Goal: Task Accomplishment & Management: Manage account settings

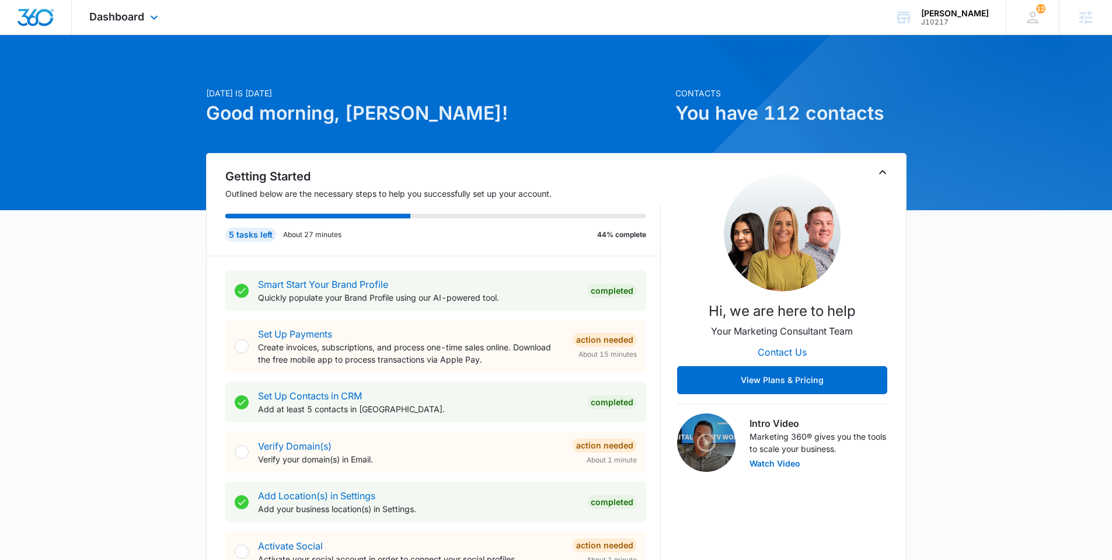
click at [123, 25] on div "Dashboard Apps Reputation Websites Forms CRM Email Social Shop Payments POS Con…" at bounding box center [125, 17] width 107 height 34
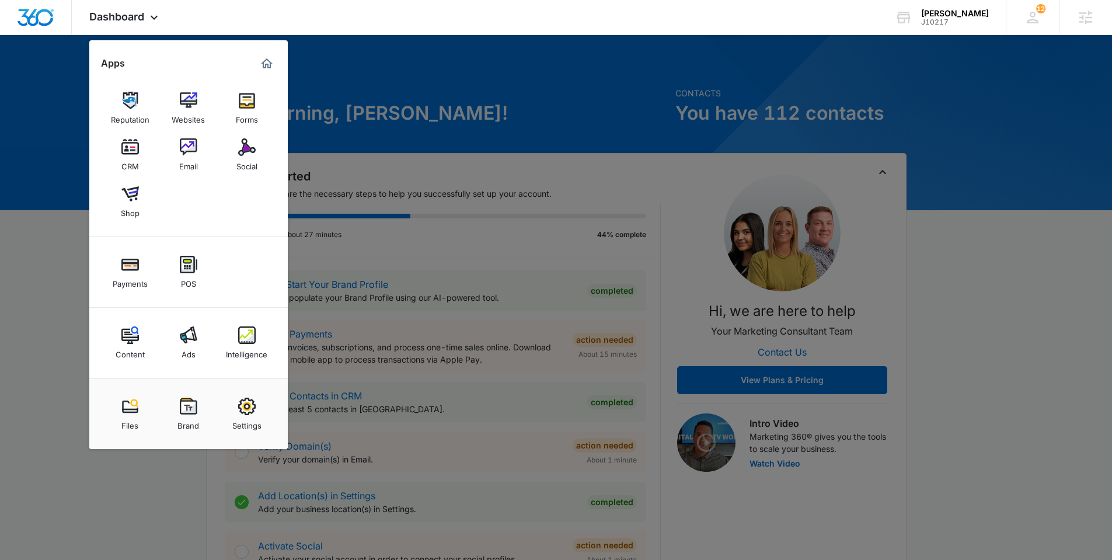
click at [507, 68] on div at bounding box center [556, 280] width 1112 height 560
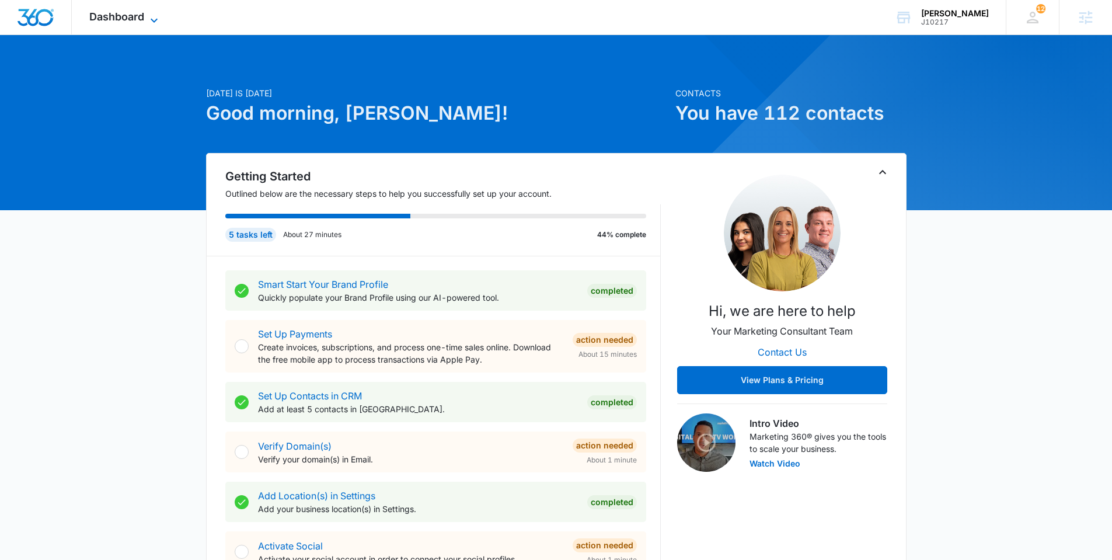
click at [148, 16] on icon at bounding box center [154, 20] width 14 height 14
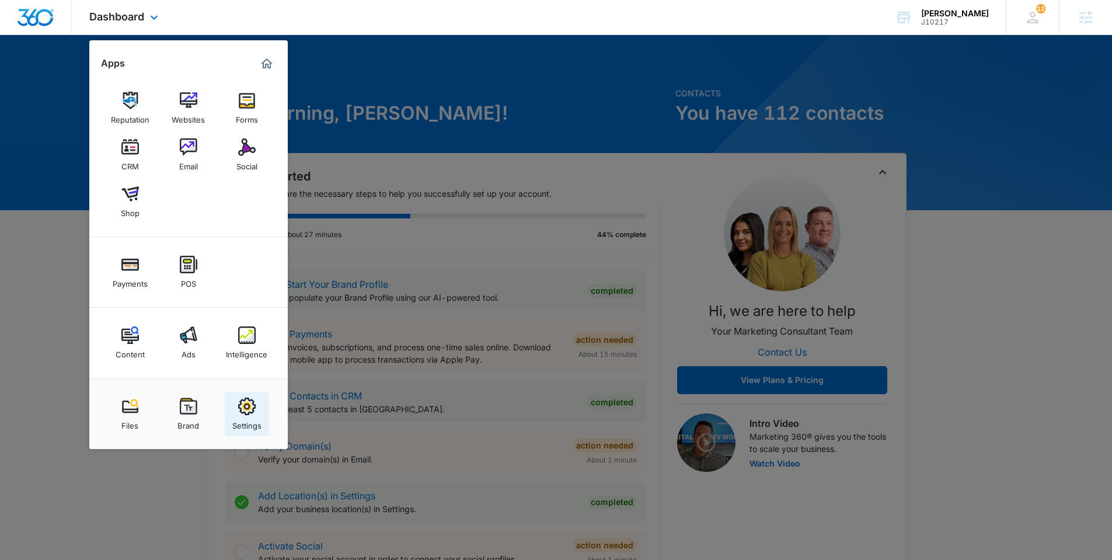
click at [256, 416] on div "Settings" at bounding box center [246, 422] width 29 height 15
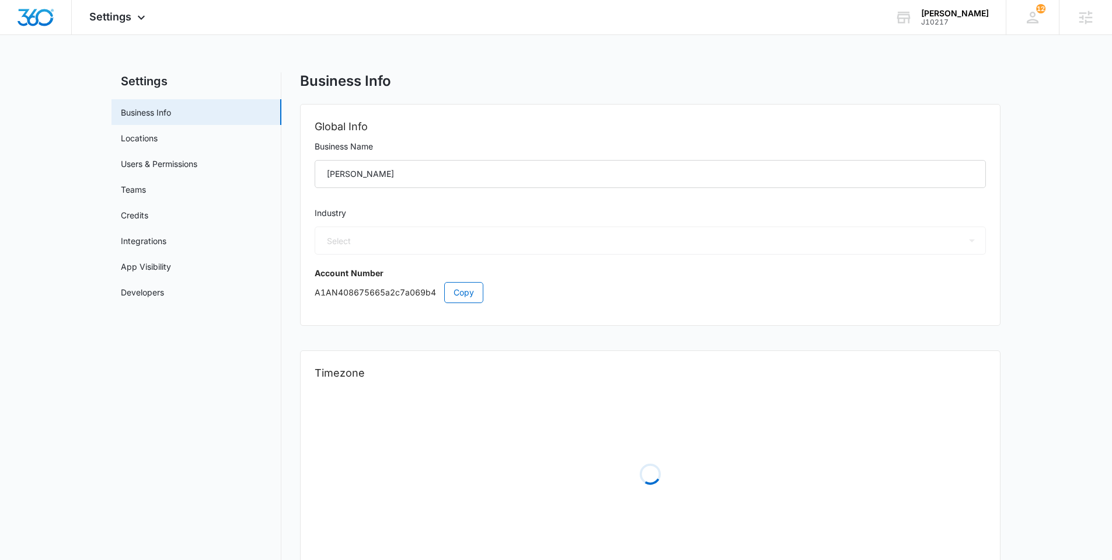
select select "54"
select select "US"
select select "America/[GEOGRAPHIC_DATA]"
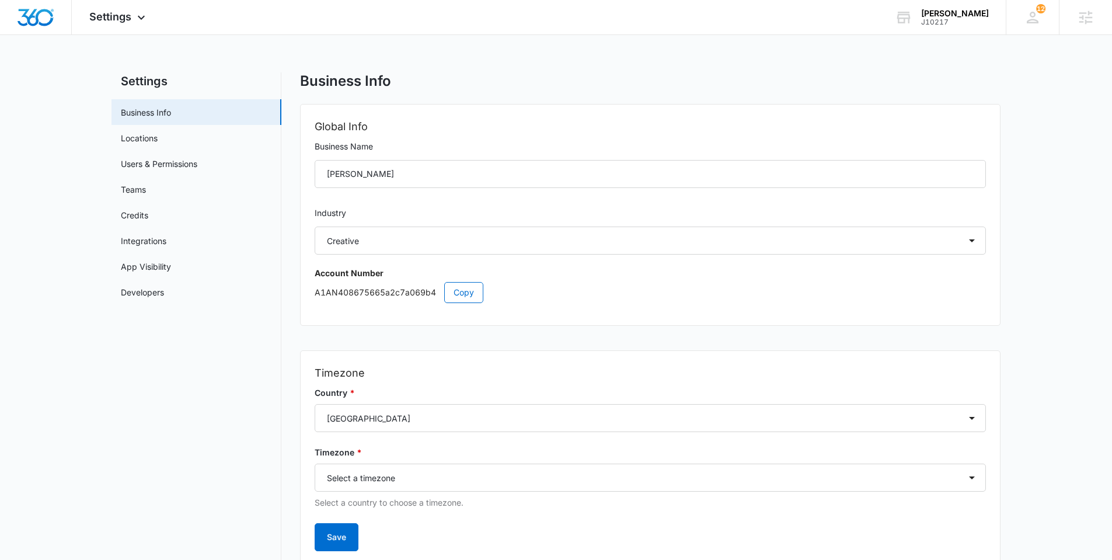
click at [180, 446] on nav "Settings Business Info Locations Users & Permissions Teams Credits Integrations…" at bounding box center [197, 331] width 170 height 518
click at [221, 431] on nav "Settings Business Info Locations Users & Permissions Teams Credits Integrations…" at bounding box center [197, 331] width 170 height 518
click at [158, 142] on link "Locations" at bounding box center [139, 138] width 37 height 12
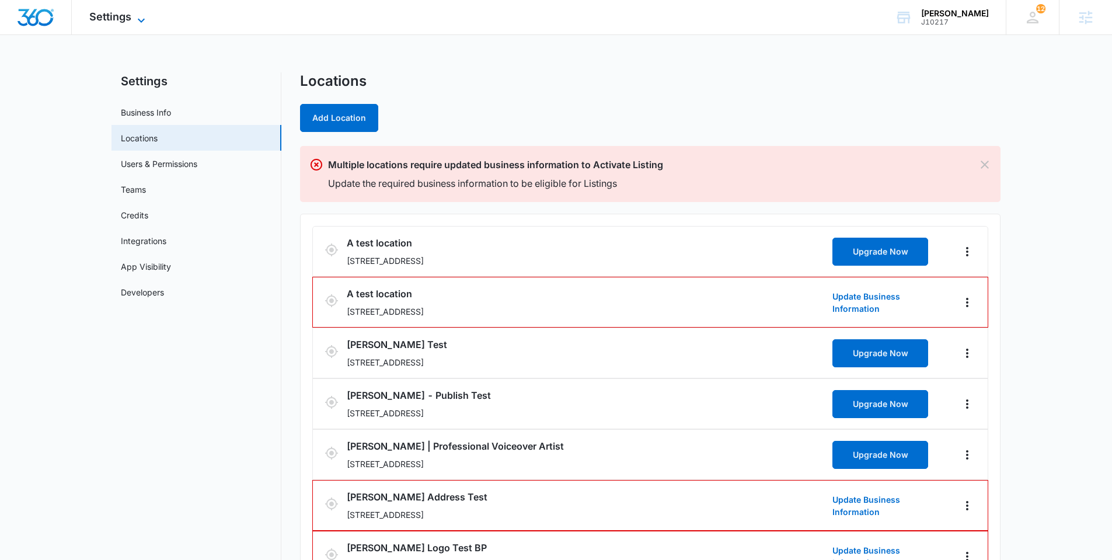
click at [115, 15] on span "Settings" at bounding box center [110, 17] width 42 height 12
